Goal: Information Seeking & Learning: Learn about a topic

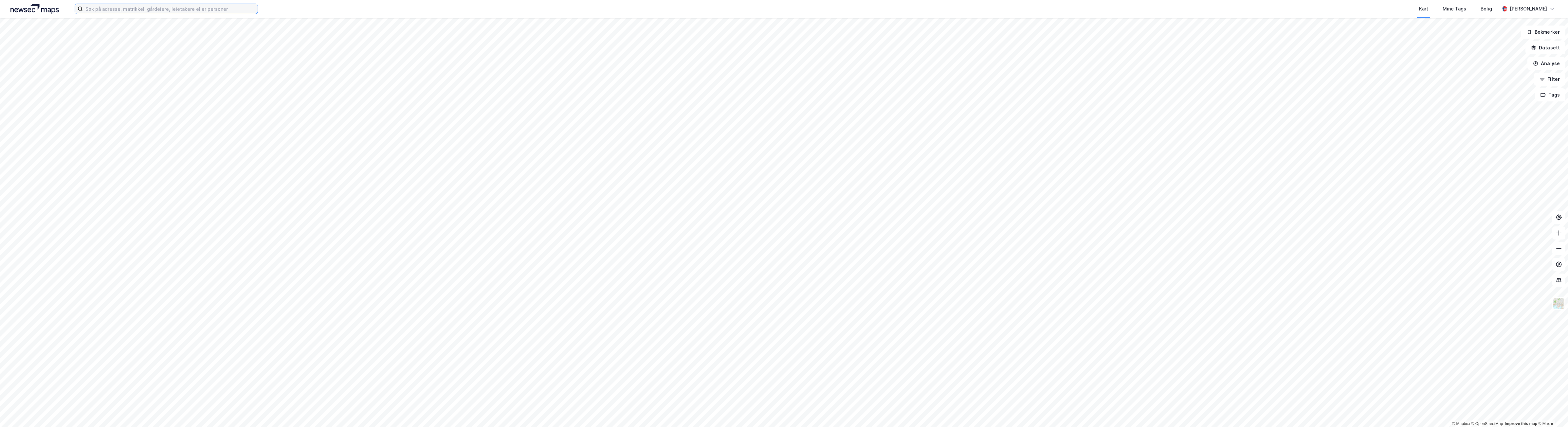
click at [214, 7] on input at bounding box center [170, 9] width 174 height 10
type input "ryensvingen 8"
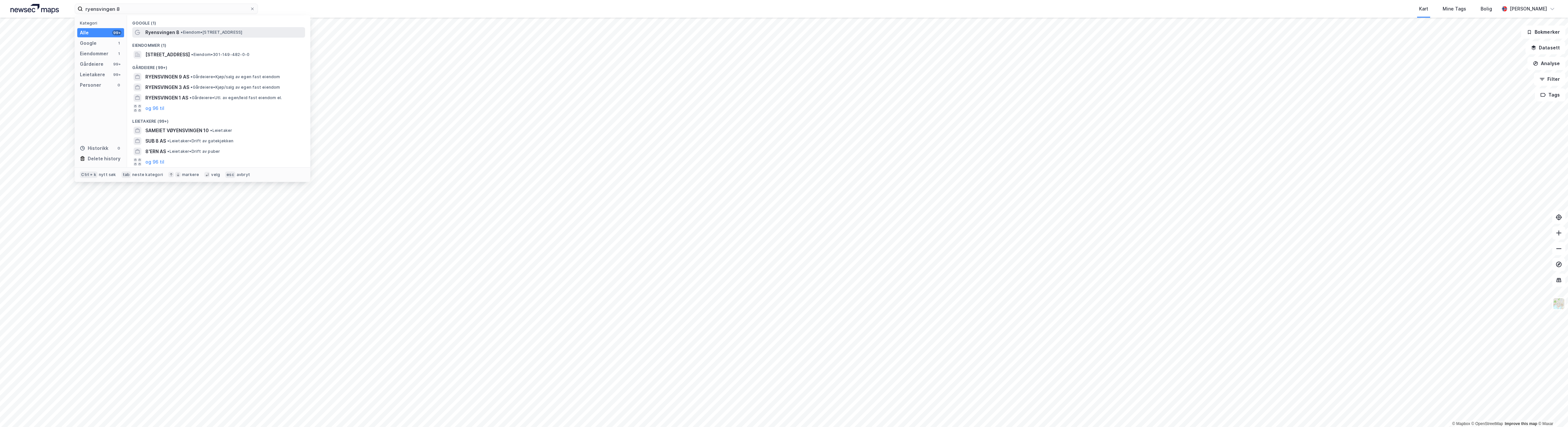
click at [190, 32] on span "• Eiendom • [STREET_ADDRESS]" at bounding box center [211, 32] width 61 height 5
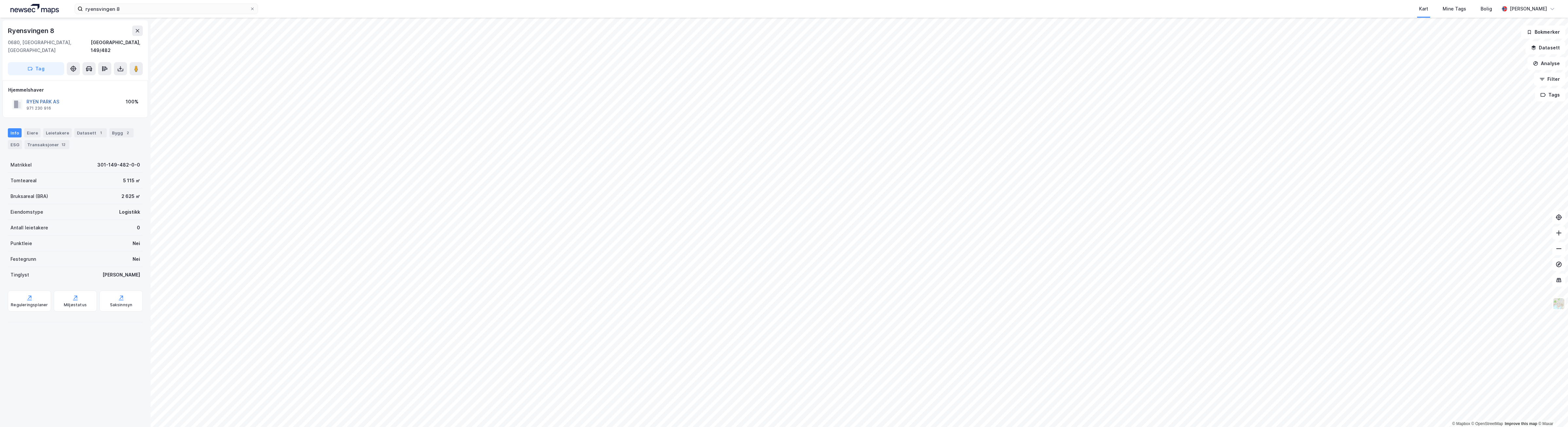
click at [0, 0] on button "RYEN PARK AS" at bounding box center [0, 0] width 0 height 0
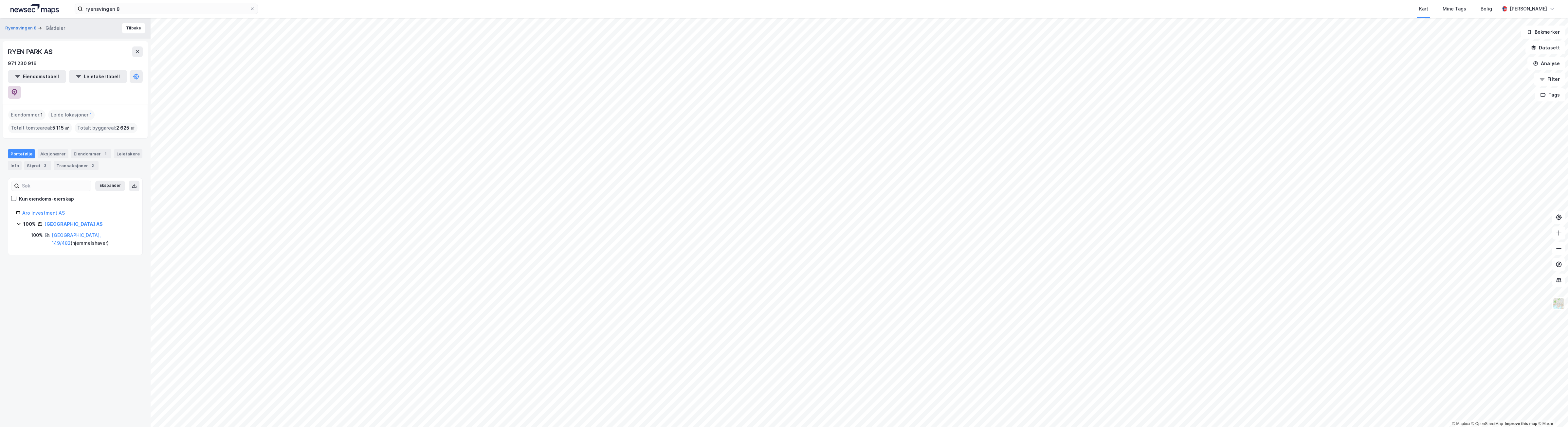
click at [18, 89] on icon at bounding box center [14, 92] width 7 height 7
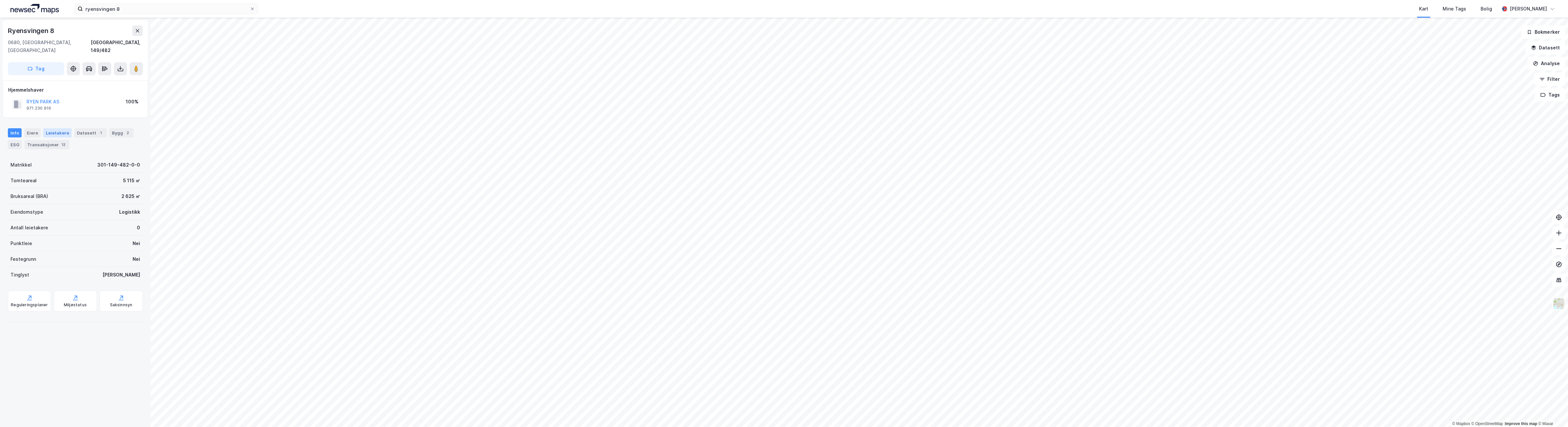
click at [48, 128] on div "Leietakere" at bounding box center [57, 132] width 29 height 9
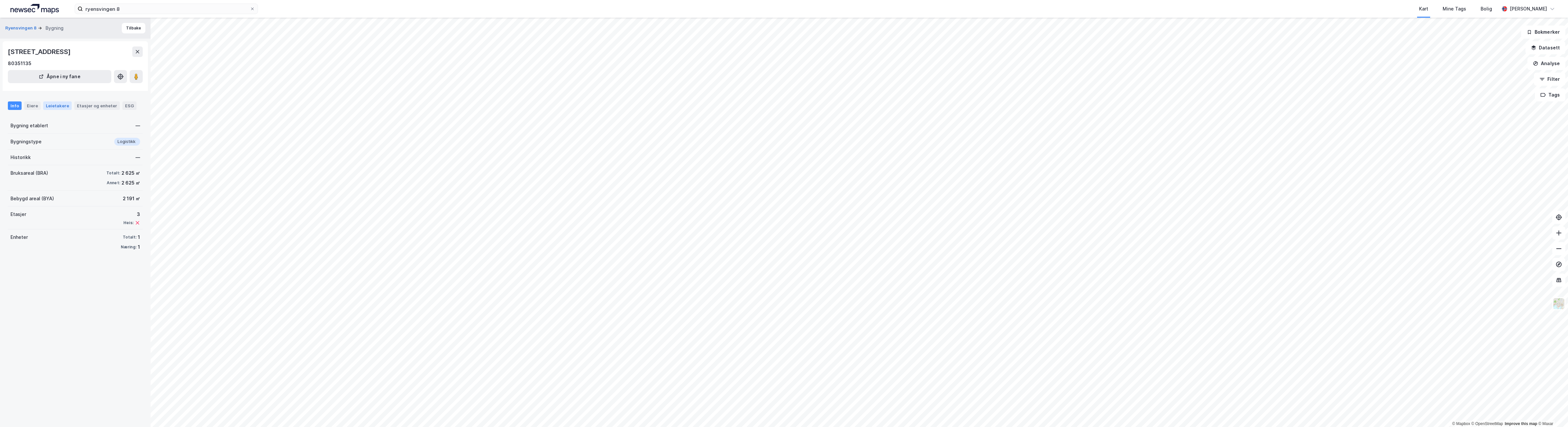
click at [52, 102] on div "Leietakere" at bounding box center [57, 105] width 29 height 9
click at [18, 143] on icon at bounding box center [19, 145] width 5 height 5
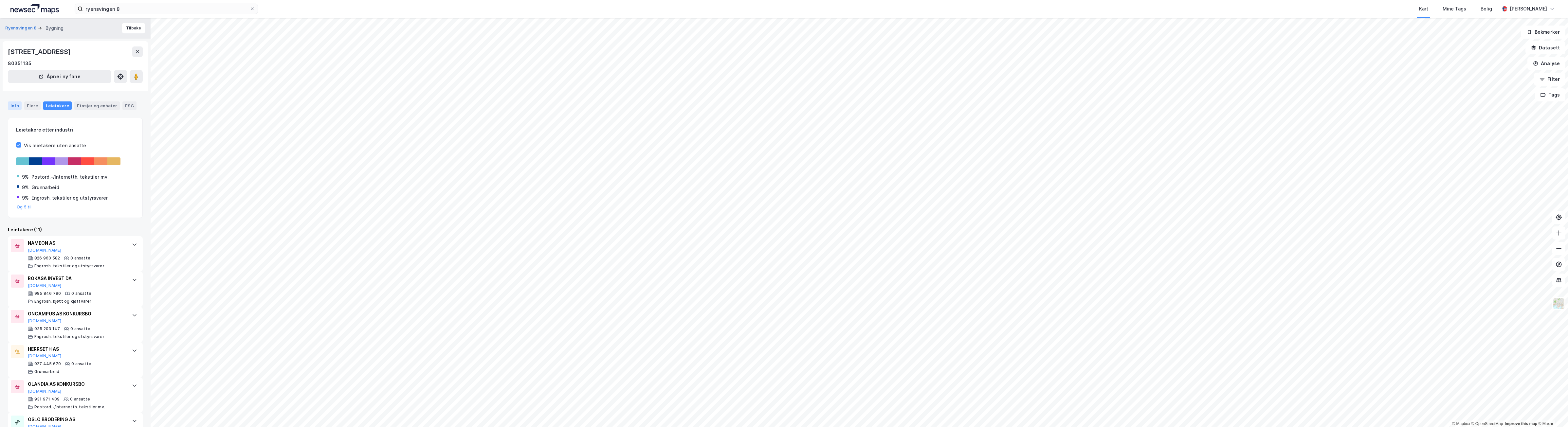
click at [13, 107] on div "Info" at bounding box center [15, 105] width 14 height 9
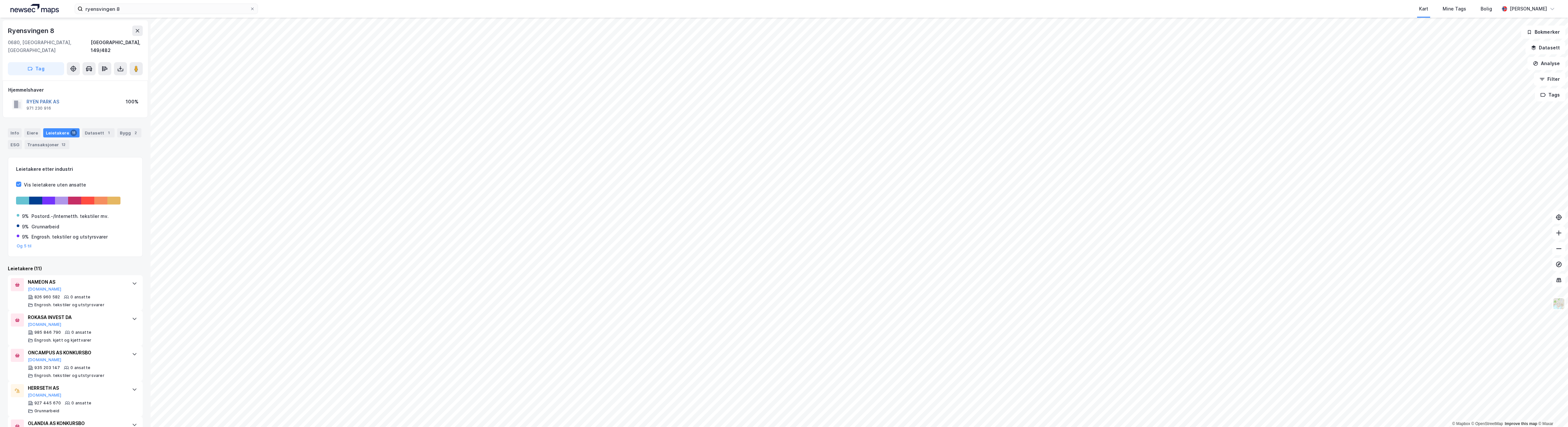
click at [0, 0] on button "RYEN PARK AS" at bounding box center [0, 0] width 0 height 0
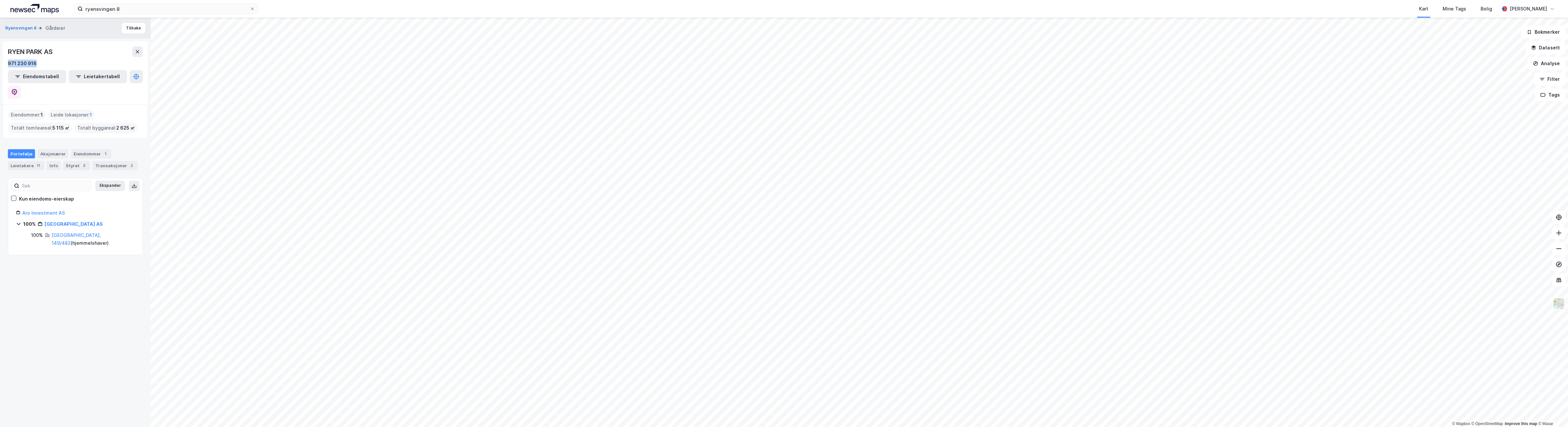
drag, startPoint x: 42, startPoint y: 59, endPoint x: 7, endPoint y: 63, distance: 35.2
click at [7, 63] on div "[GEOGRAPHIC_DATA] AS 971 230 916 Eiendomstabell Leietakertabell" at bounding box center [75, 72] width 146 height 62
drag, startPoint x: 7, startPoint y: 63, endPoint x: 14, endPoint y: 63, distance: 7.0
copy div "971 230 916"
click at [21, 86] on button at bounding box center [14, 92] width 13 height 13
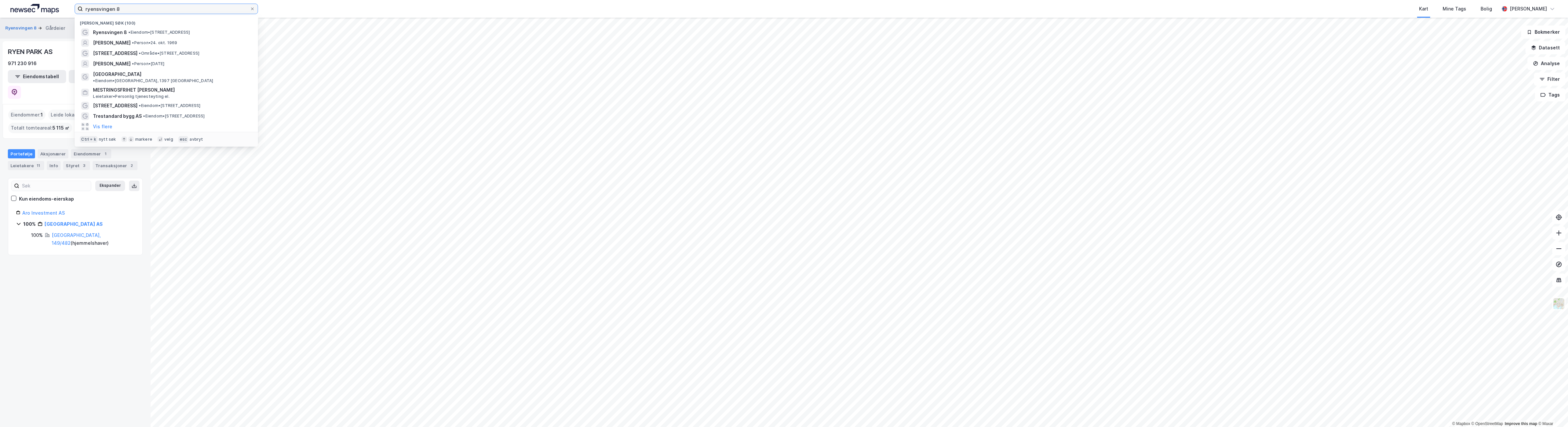
drag, startPoint x: 123, startPoint y: 9, endPoint x: 17, endPoint y: 9, distance: 106.0
click at [17, 9] on div "ryensvingen 8 Nylige søk (100) Ryensvingen 8 • Eiendom • [STREET_ADDRESS][GEOGR…" at bounding box center [784, 9] width 1568 height 18
paste input "Ringeriksveien 32 AS"
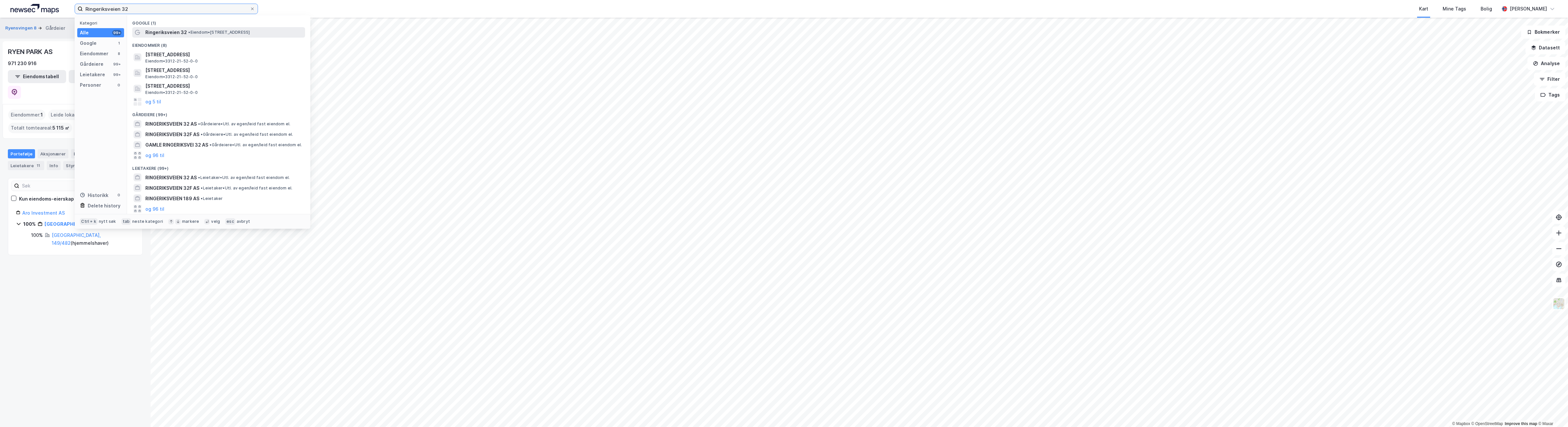
type input "Ringeriksveien 32"
click at [166, 30] on span "Ringeriksveien 32" at bounding box center [167, 33] width 42 height 8
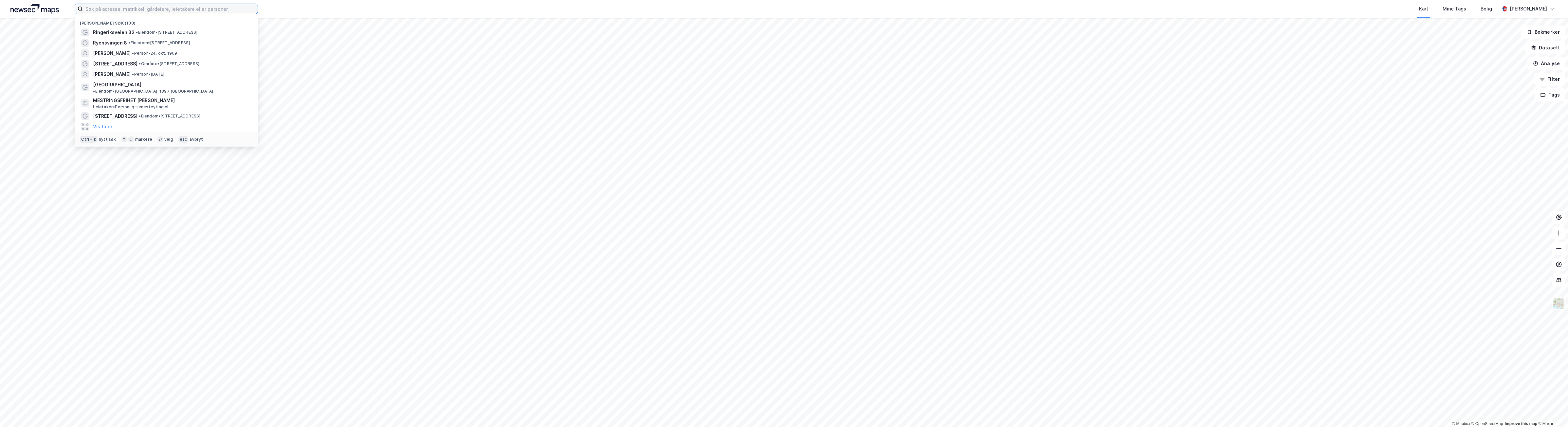
drag, startPoint x: 122, startPoint y: 9, endPoint x: 126, endPoint y: 12, distance: 5.0
click at [123, 10] on input at bounding box center [170, 9] width 174 height 10
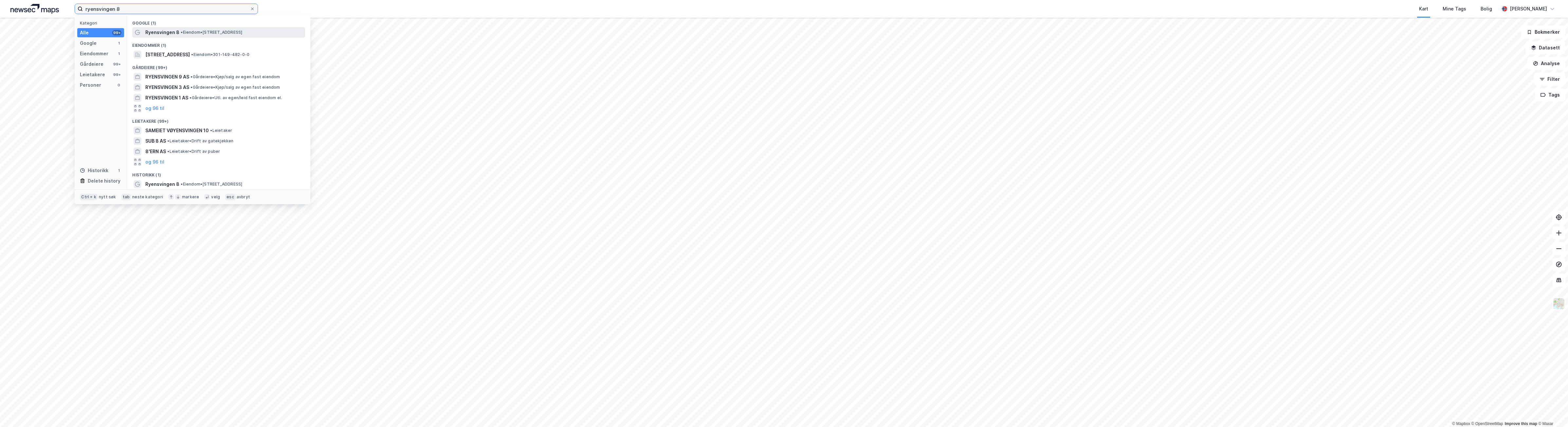
type input "ryensvingen 8"
click at [204, 35] on span "• Eiendom • [STREET_ADDRESS]" at bounding box center [211, 32] width 61 height 5
